Goal: Transaction & Acquisition: Purchase product/service

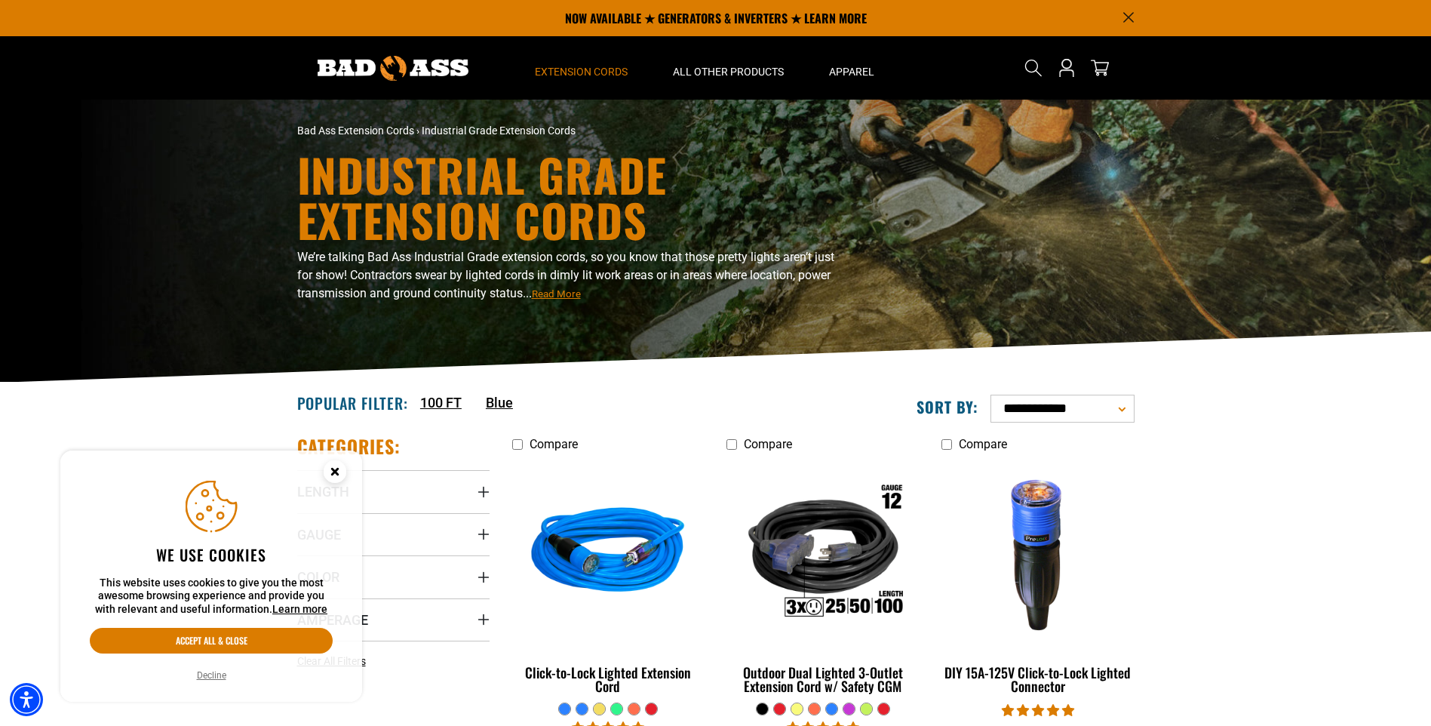
click at [330, 471] on circle "Close this option" at bounding box center [335, 471] width 23 height 23
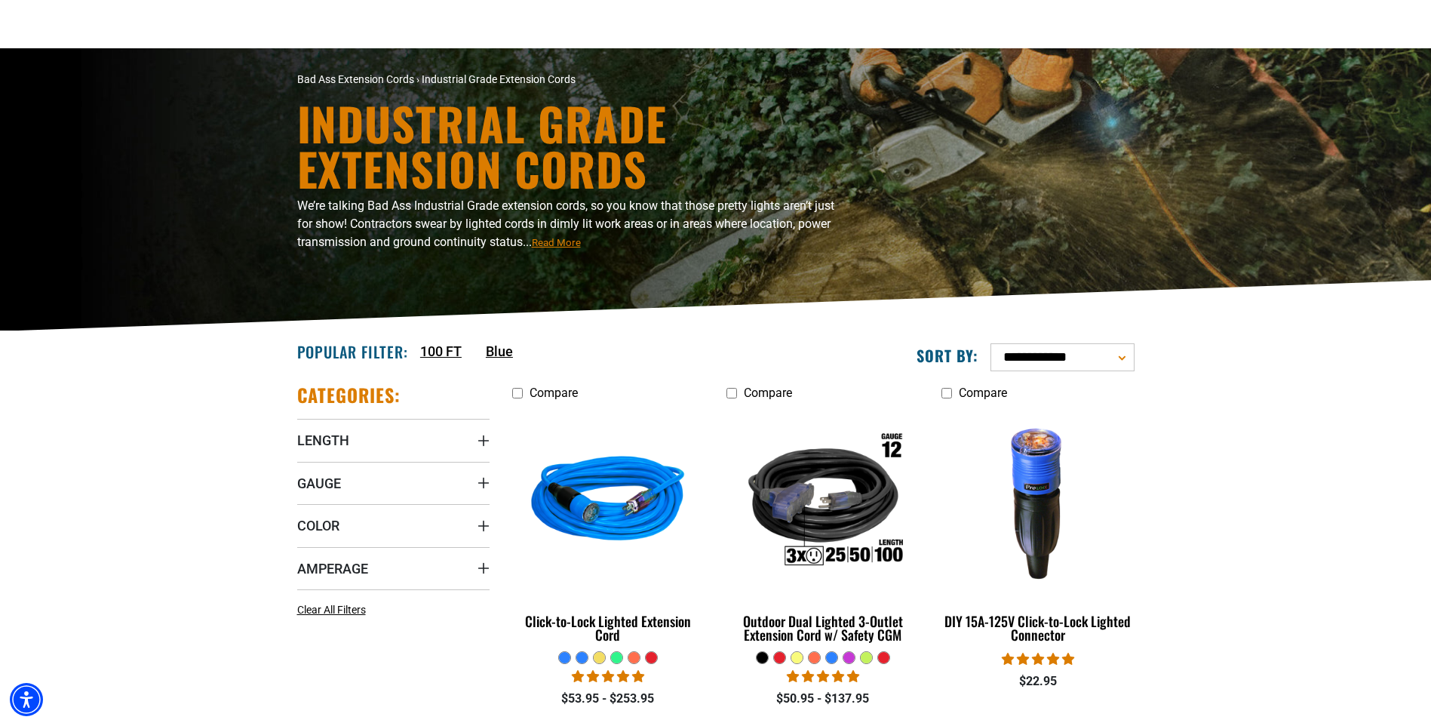
scroll to position [151, 0]
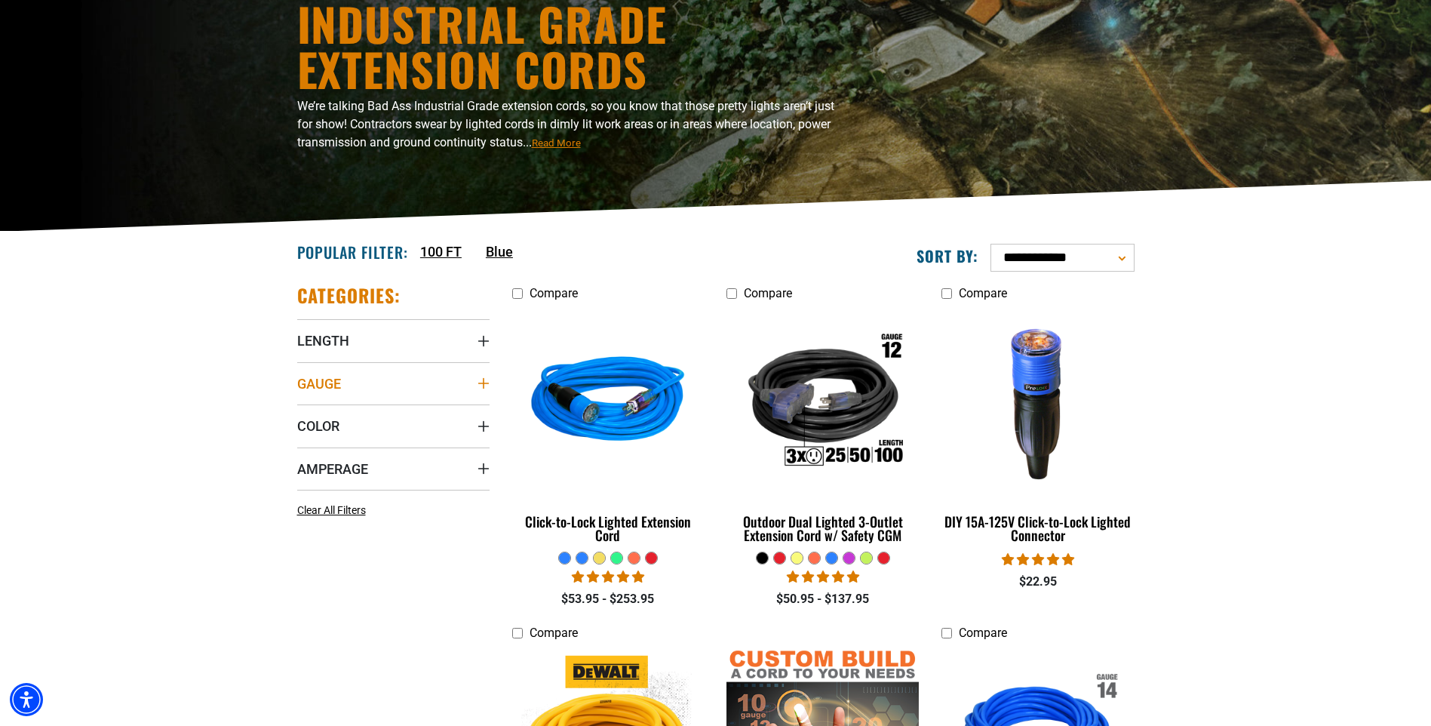
click at [486, 380] on icon "Gauge" at bounding box center [484, 383] width 12 height 12
click at [303, 439] on icon at bounding box center [303, 440] width 12 height 20
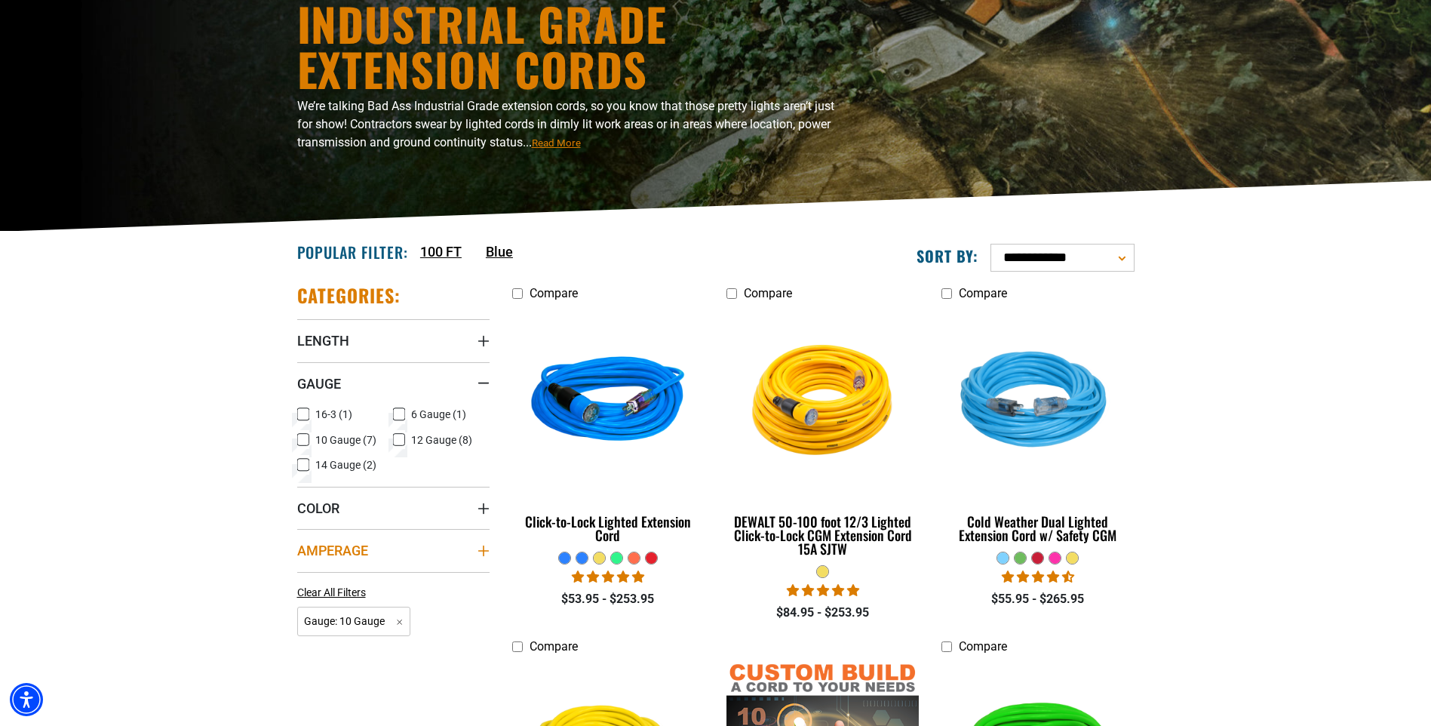
click at [483, 549] on icon "Amperage" at bounding box center [483, 550] width 11 height 11
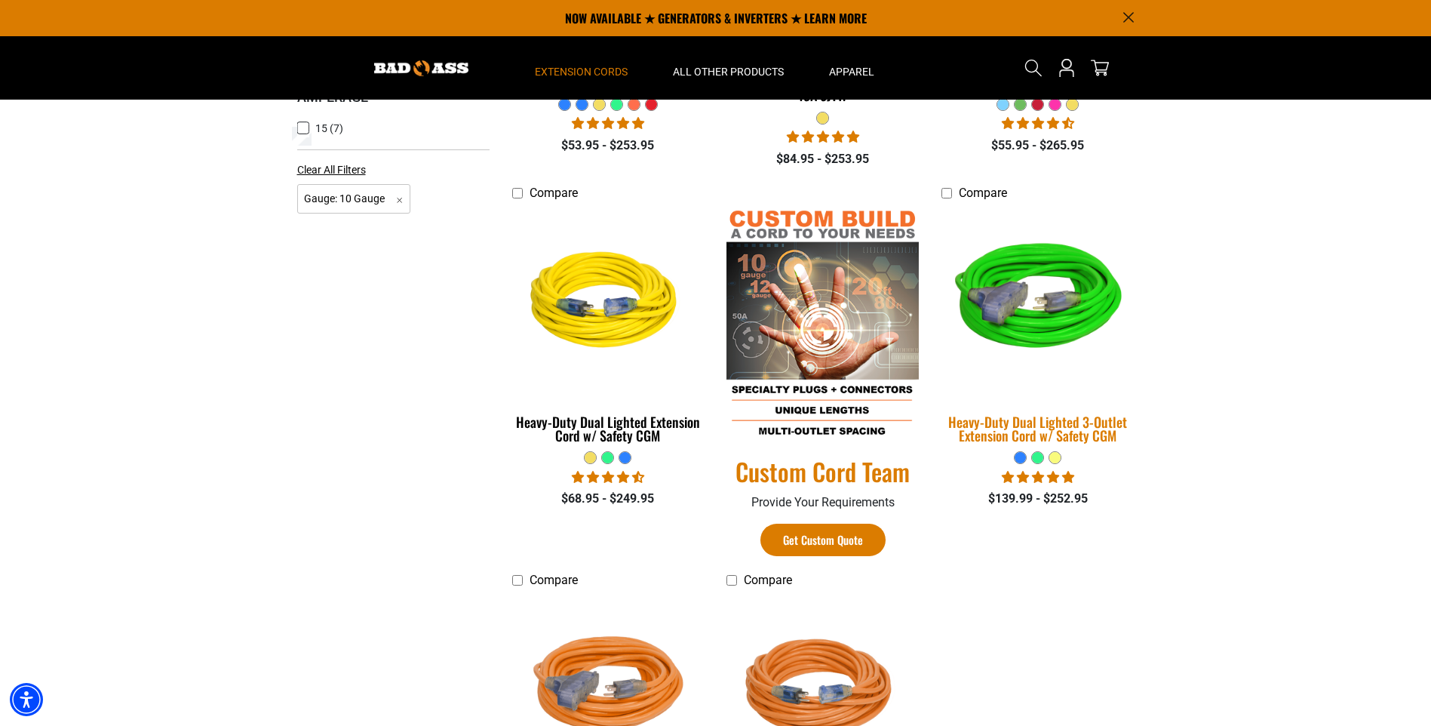
scroll to position [604, 0]
click at [1012, 295] on img at bounding box center [1037, 303] width 211 height 193
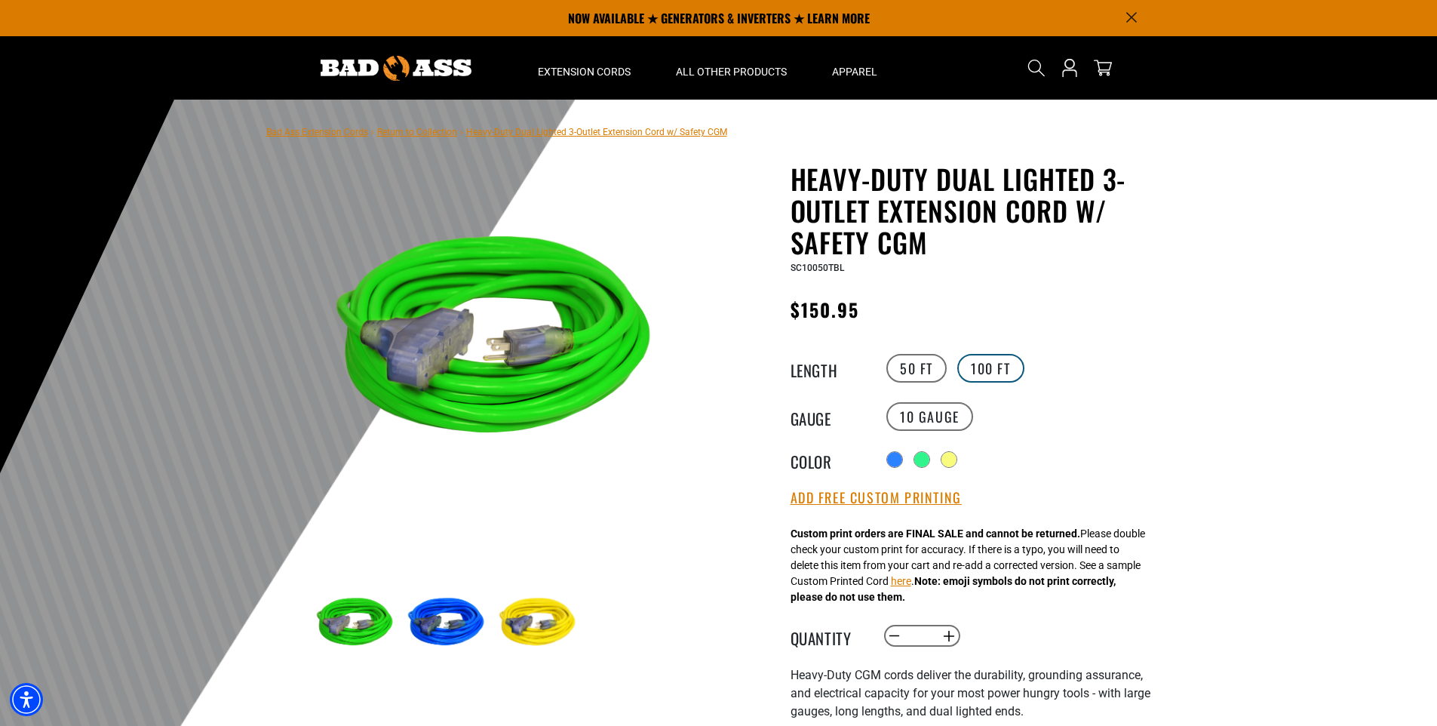
click at [988, 366] on label "100 FT" at bounding box center [990, 368] width 67 height 29
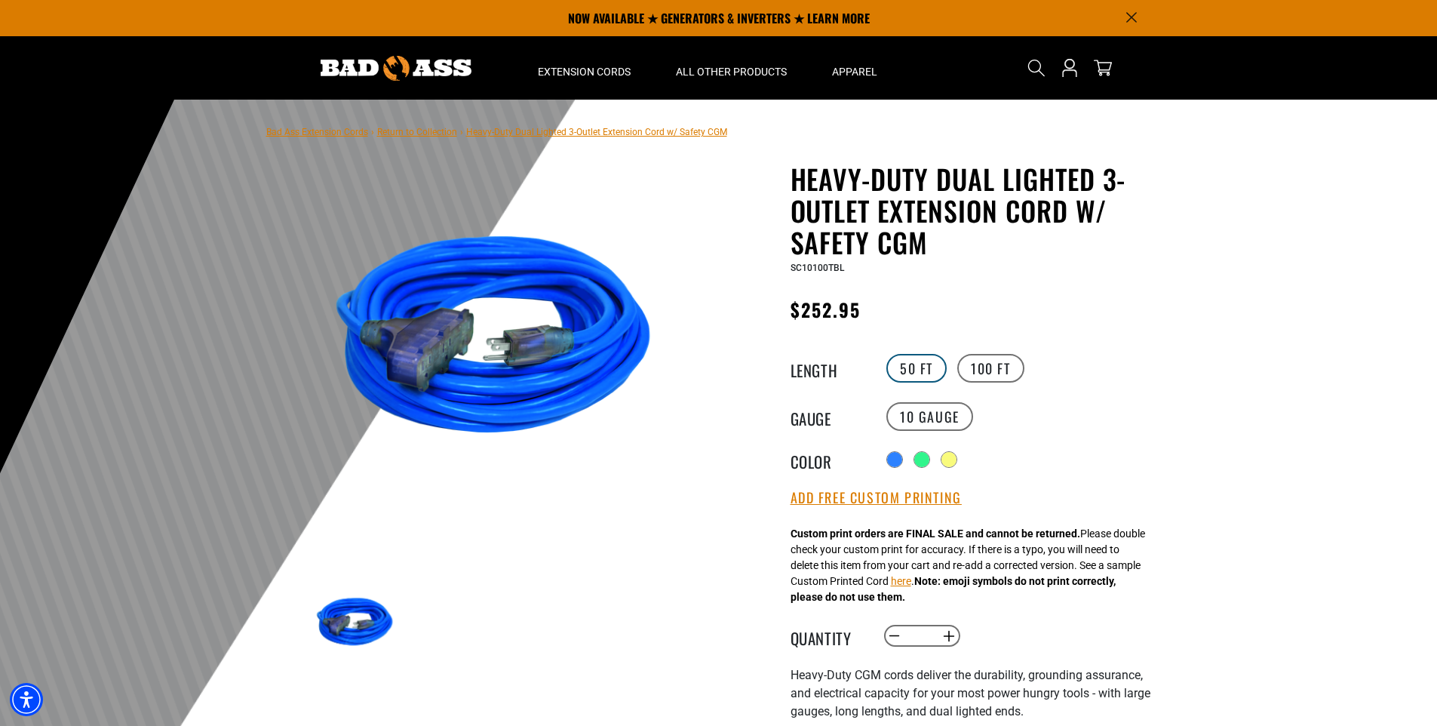
click at [919, 364] on label "50 FT" at bounding box center [916, 368] width 60 height 29
